Goal: Information Seeking & Learning: Check status

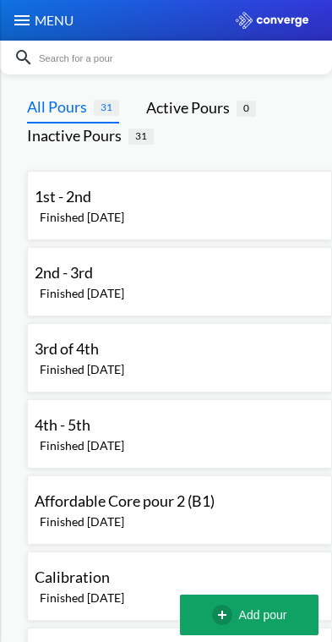
click at [208, 209] on div "1st - 2nd Finished 3 years ago Finished 3 years ago" at bounding box center [180, 205] width 290 height 54
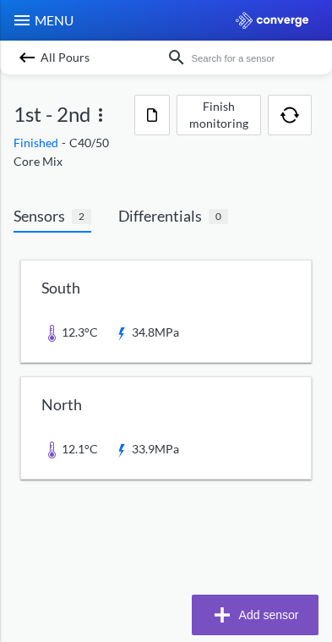
click at [74, 310] on link at bounding box center [166, 310] width 290 height 101
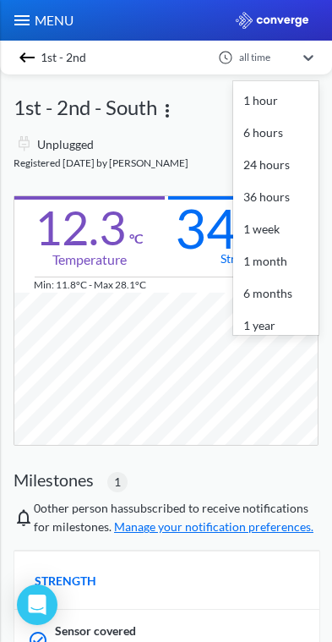
scroll to position [84, 0]
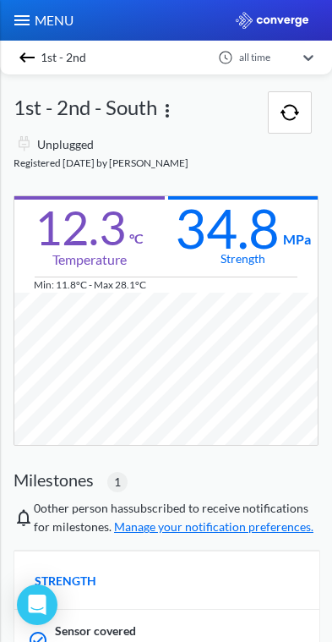
click at [30, 18] on img at bounding box center [22, 20] width 20 height 20
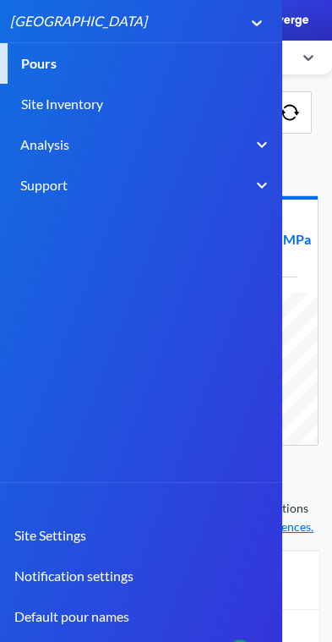
click at [224, 140] on div "Analysis" at bounding box center [161, 144] width 282 height 41
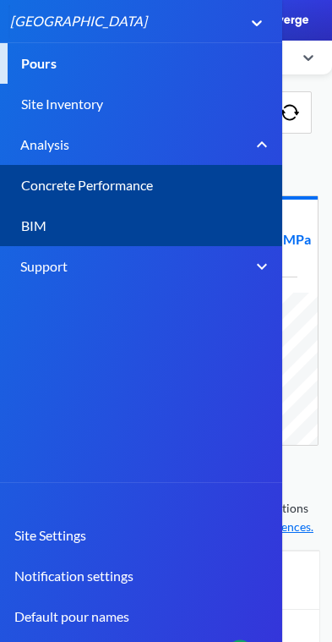
click at [133, 187] on link "Concrete Performance" at bounding box center [134, 185] width 269 height 41
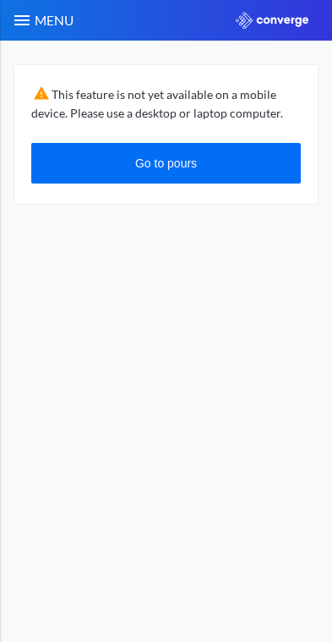
click at [29, 29] on img at bounding box center [22, 20] width 20 height 20
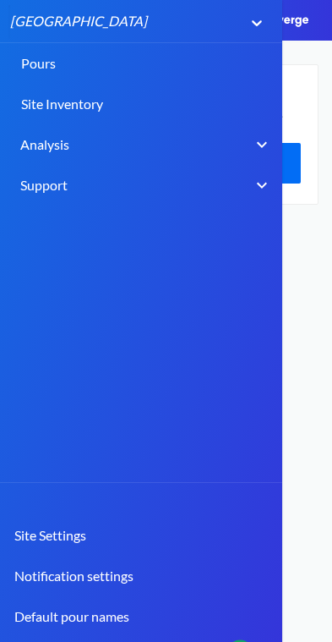
click at [160, 141] on div "Analysis" at bounding box center [161, 144] width 282 height 41
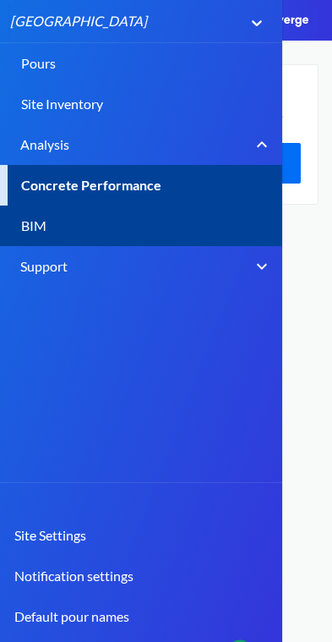
click at [160, 227] on link "BIM" at bounding box center [134, 225] width 269 height 41
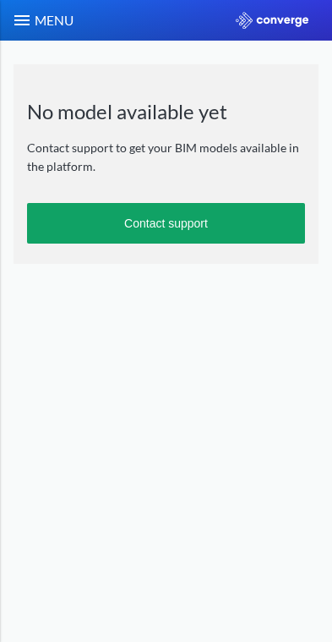
click at [8, 30] on div "MENU" at bounding box center [42, 20] width 85 height 41
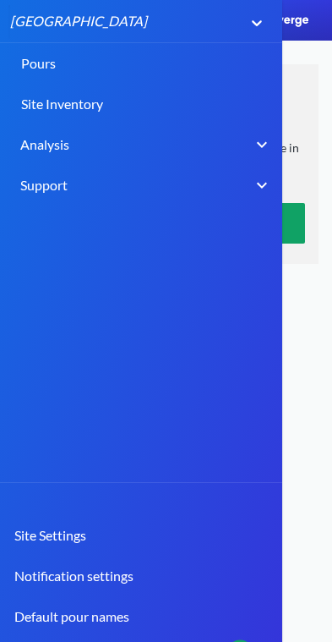
click at [49, 67] on link "Pours" at bounding box center [166, 63] width 332 height 41
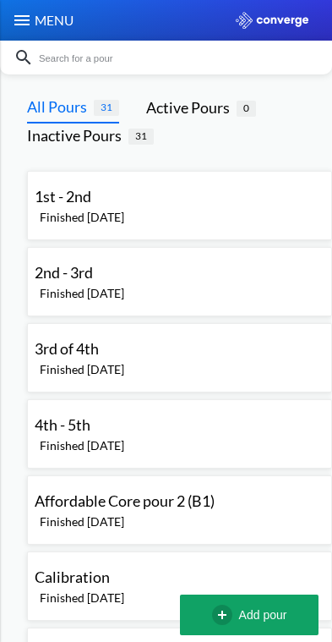
click at [60, 230] on div "1st - 2nd Finished 3 years ago Finished 3 years ago" at bounding box center [180, 205] width 290 height 54
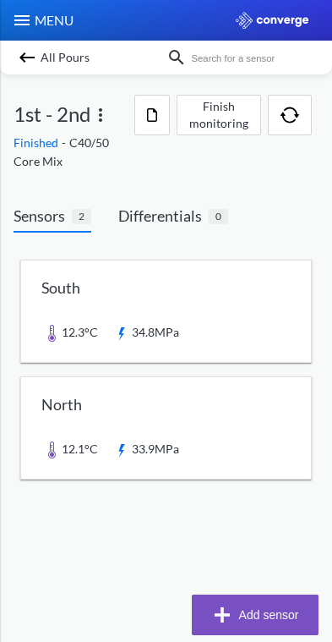
click at [75, 325] on link at bounding box center [166, 310] width 290 height 101
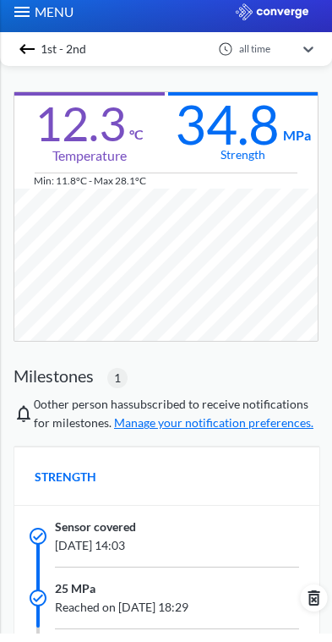
scroll to position [98, 0]
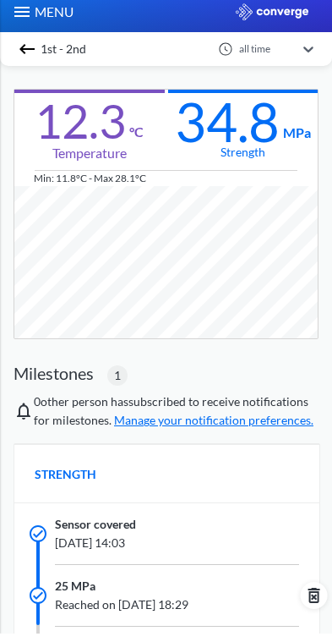
click at [62, 473] on span "STRENGTH" at bounding box center [66, 482] width 62 height 19
click at [41, 594] on icon "Open Intercom Messenger" at bounding box center [38, 604] width 18 height 20
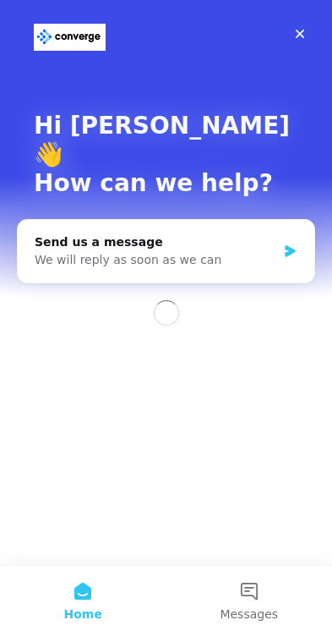
scroll to position [0, 0]
click at [291, 23] on div "Close" at bounding box center [300, 34] width 30 height 30
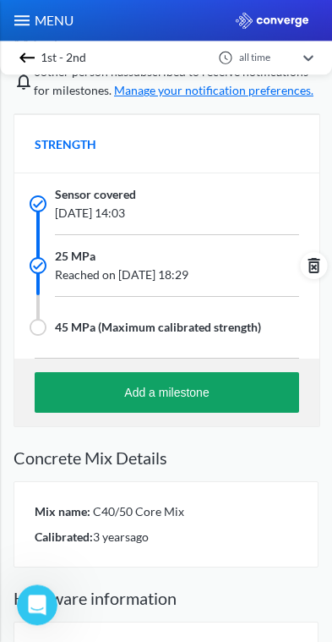
scroll to position [506, 0]
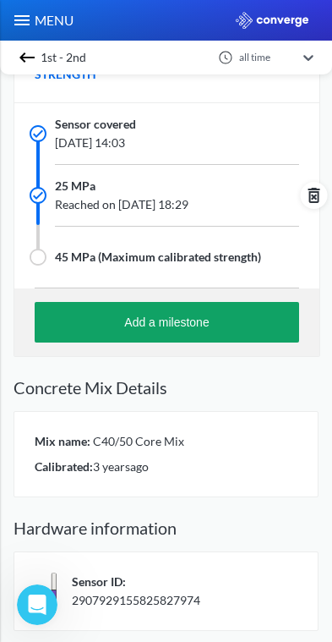
click at [135, 585] on span "Sensor ID:" at bounding box center [136, 581] width 128 height 19
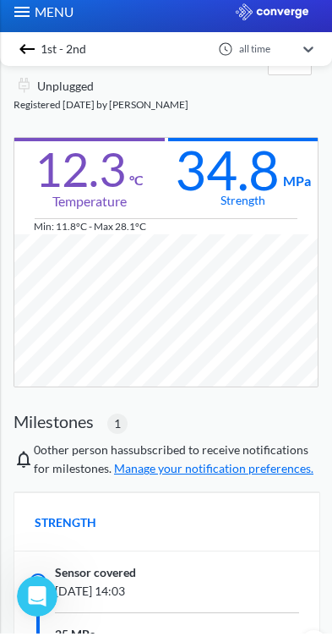
scroll to position [51, 0]
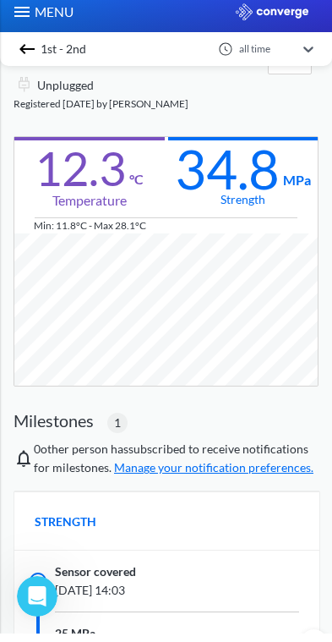
click at [276, 14] on img at bounding box center [272, 20] width 73 height 17
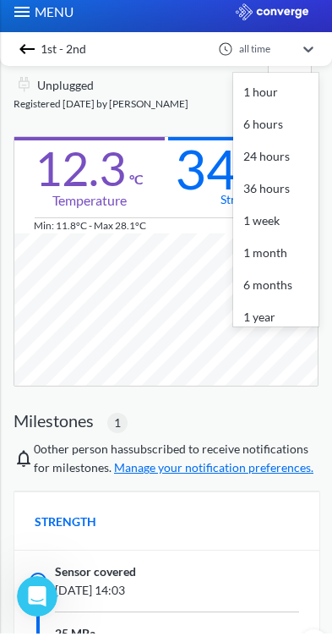
scroll to position [84, 0]
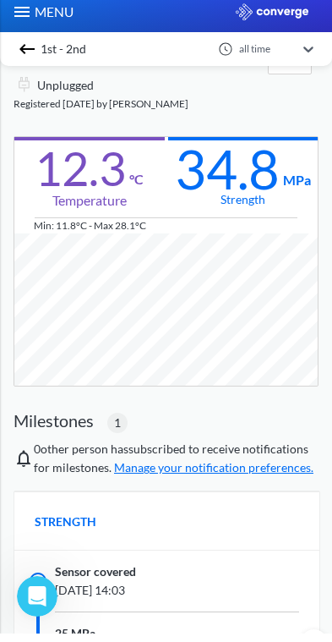
click at [42, 10] on span "MENU" at bounding box center [52, 20] width 41 height 20
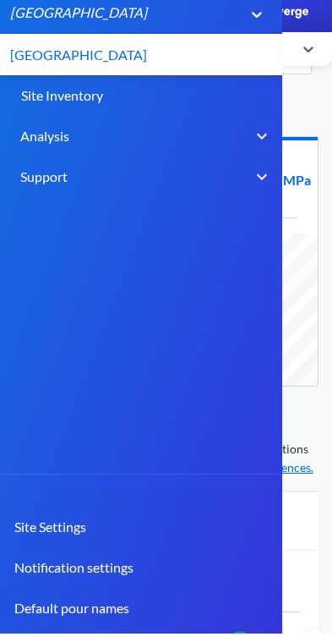
scroll to position [0, 0]
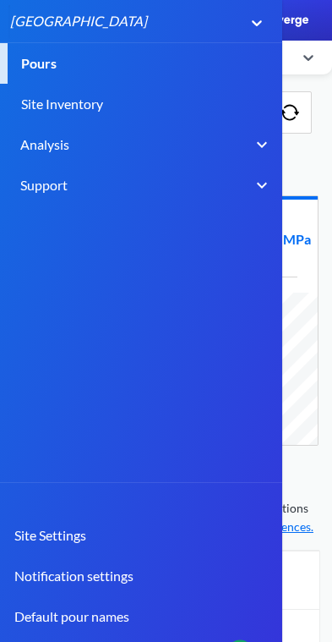
click at [305, 84] on header "MENU 1 result available. Select is focused ,type to refine list, press Down to …" at bounding box center [166, 321] width 332 height 642
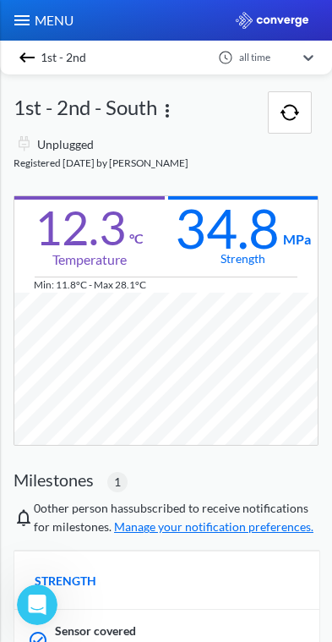
click at [284, 105] on img "button" at bounding box center [290, 112] width 19 height 17
click at [174, 111] on img at bounding box center [167, 111] width 20 height 20
click at [137, 111] on div "Edit" at bounding box center [123, 111] width 108 height 32
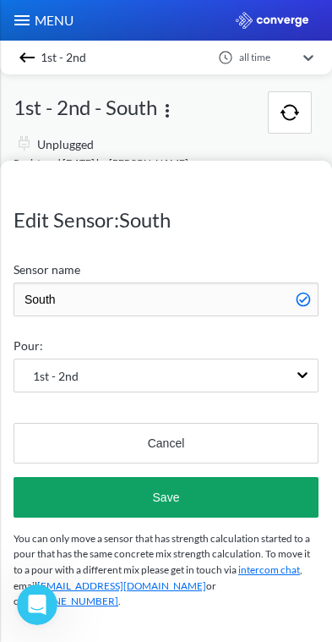
click at [214, 429] on button "Cancel" at bounding box center [166, 443] width 305 height 41
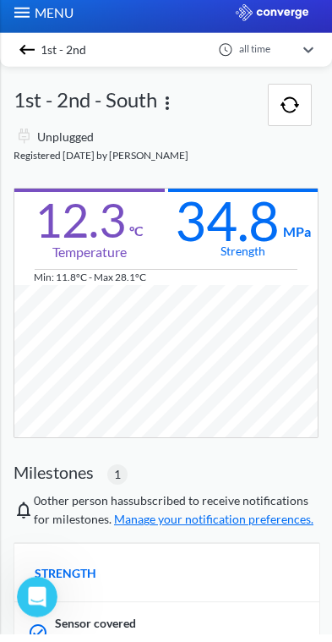
scroll to position [1, 0]
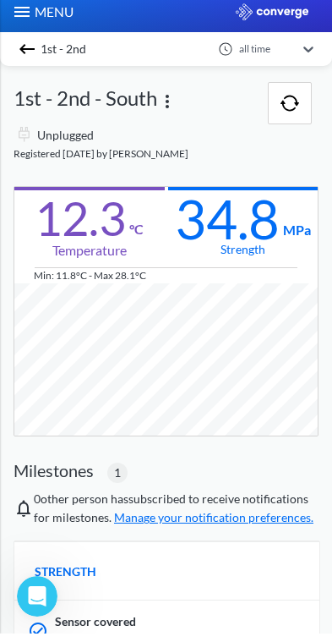
click at [170, 518] on link "Manage your notification preferences." at bounding box center [214, 525] width 200 height 14
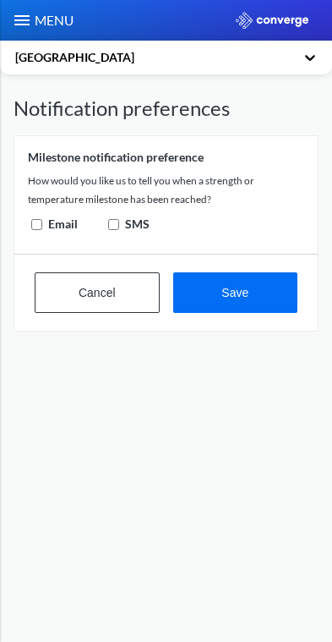
click at [64, 303] on button "Cancel" at bounding box center [97, 292] width 125 height 41
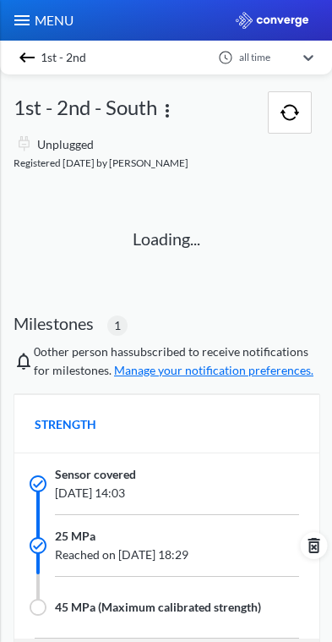
scroll to position [1, 0]
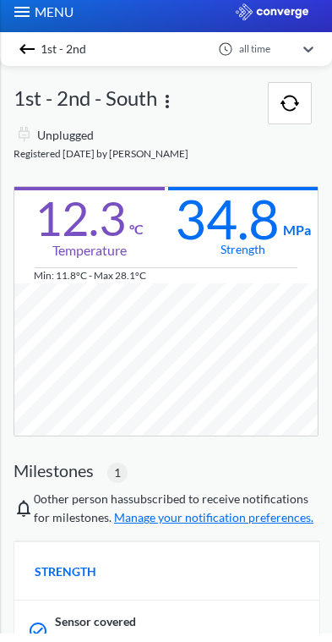
click at [27, 48] on img at bounding box center [27, 57] width 20 height 20
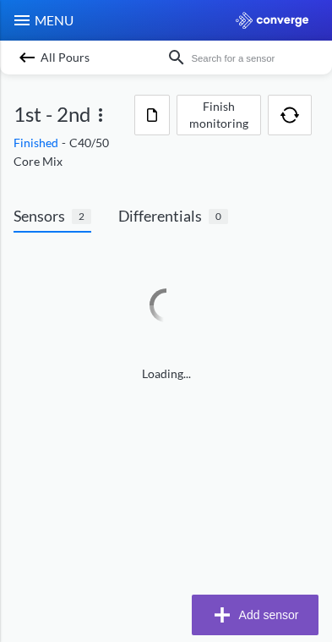
click at [43, 10] on span "MENU" at bounding box center [52, 20] width 41 height 20
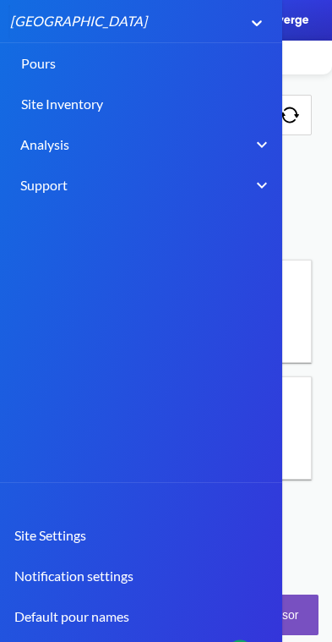
click at [74, 528] on link "Site Settings" at bounding box center [135, 535] width 282 height 41
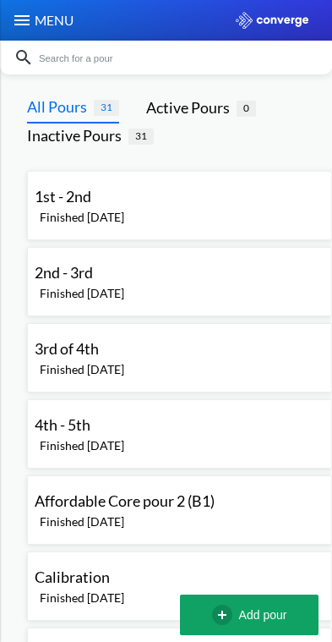
click at [44, 19] on span "MENU" at bounding box center [52, 20] width 41 height 20
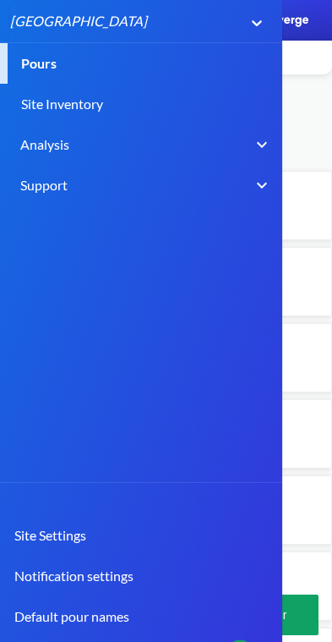
click at [232, 181] on div "Support" at bounding box center [161, 185] width 282 height 41
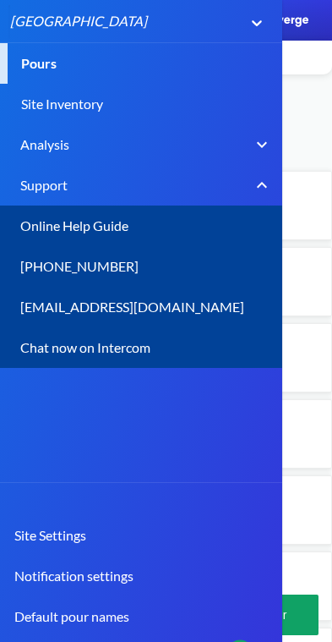
click at [239, 173] on div "Support" at bounding box center [161, 185] width 282 height 41
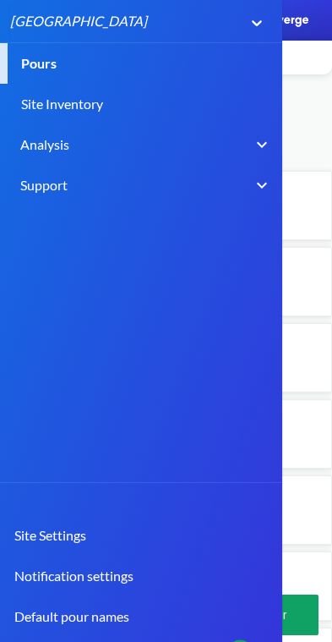
click at [254, 154] on img at bounding box center [262, 144] width 20 height 20
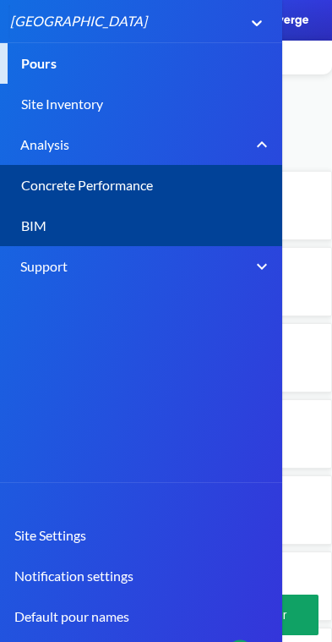
click at [246, 147] on div "Analysis" at bounding box center [161, 144] width 282 height 41
